Goal: Find contact information: Find contact information

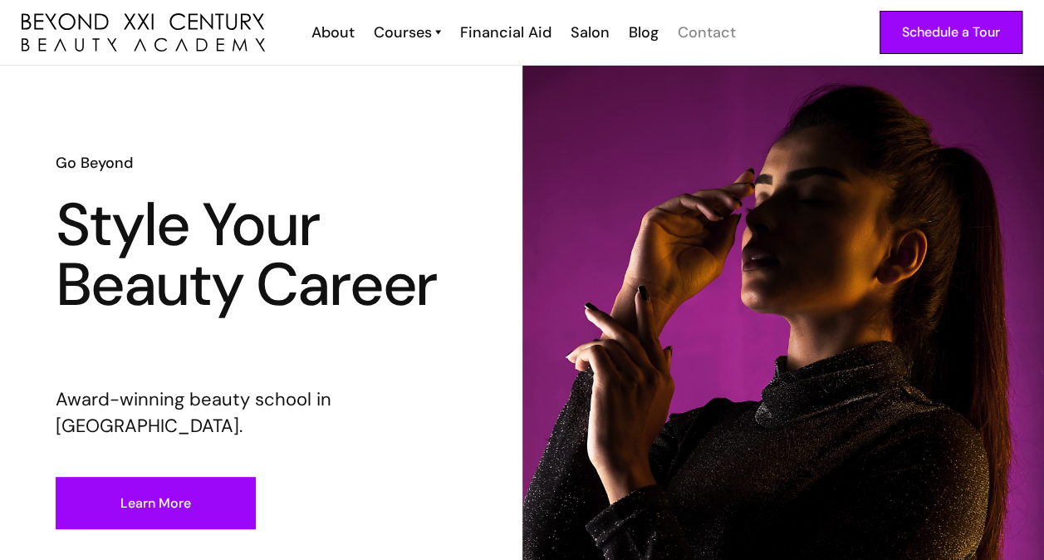
drag, startPoint x: 710, startPoint y: 33, endPoint x: 685, endPoint y: 37, distance: 25.1
click at [710, 33] on div "Contact" at bounding box center [707, 33] width 58 height 22
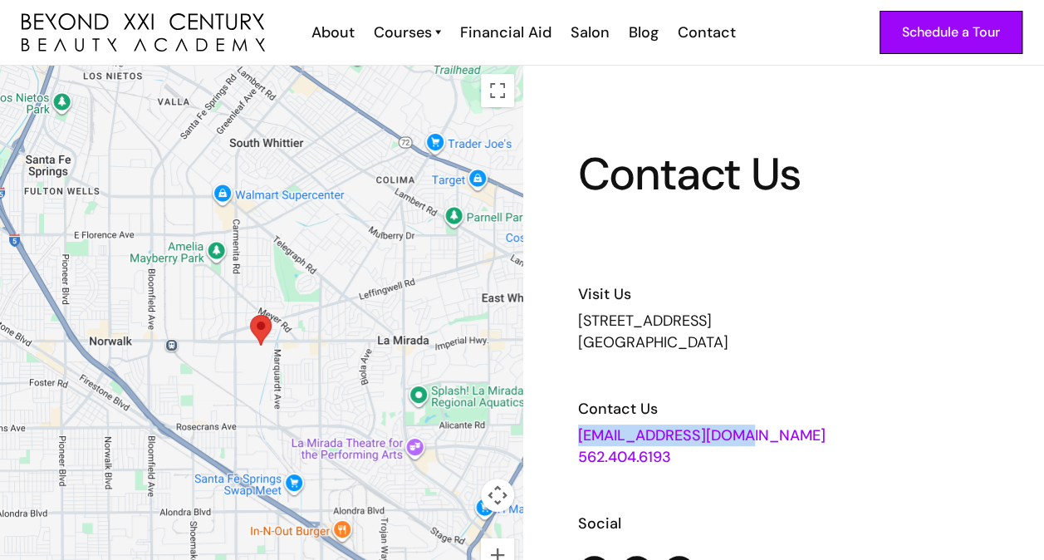
drag, startPoint x: 770, startPoint y: 435, endPoint x: 562, endPoint y: 419, distance: 209.2
click at [562, 419] on div "Contact Us Visit Us [STREET_ADDRESS] Contact Us [EMAIL_ADDRESS][DOMAIN_NAME] 56…" at bounding box center [784, 346] width 523 height 560
copy link "[EMAIL_ADDRESS][DOMAIN_NAME]"
